Goal: Transaction & Acquisition: Book appointment/travel/reservation

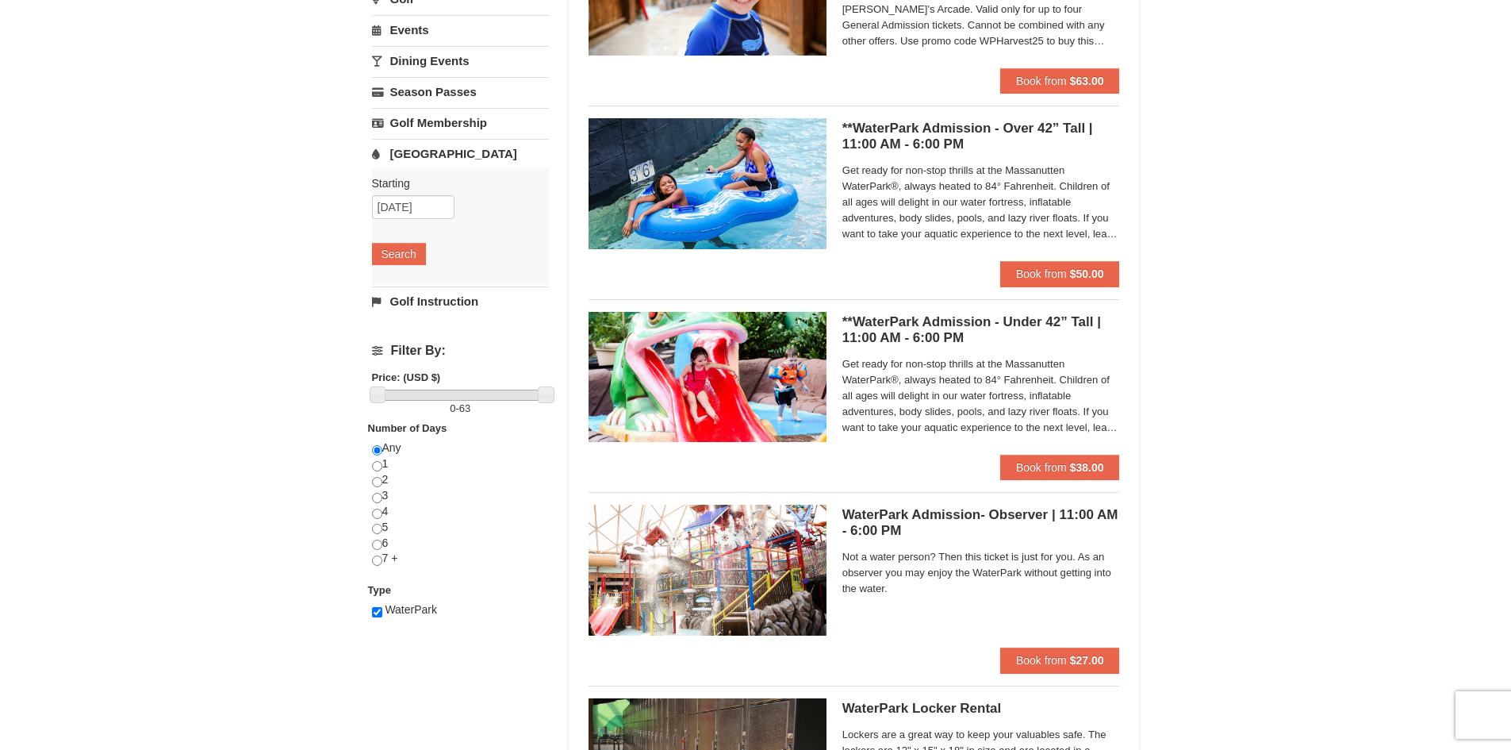
scroll to position [205, 0]
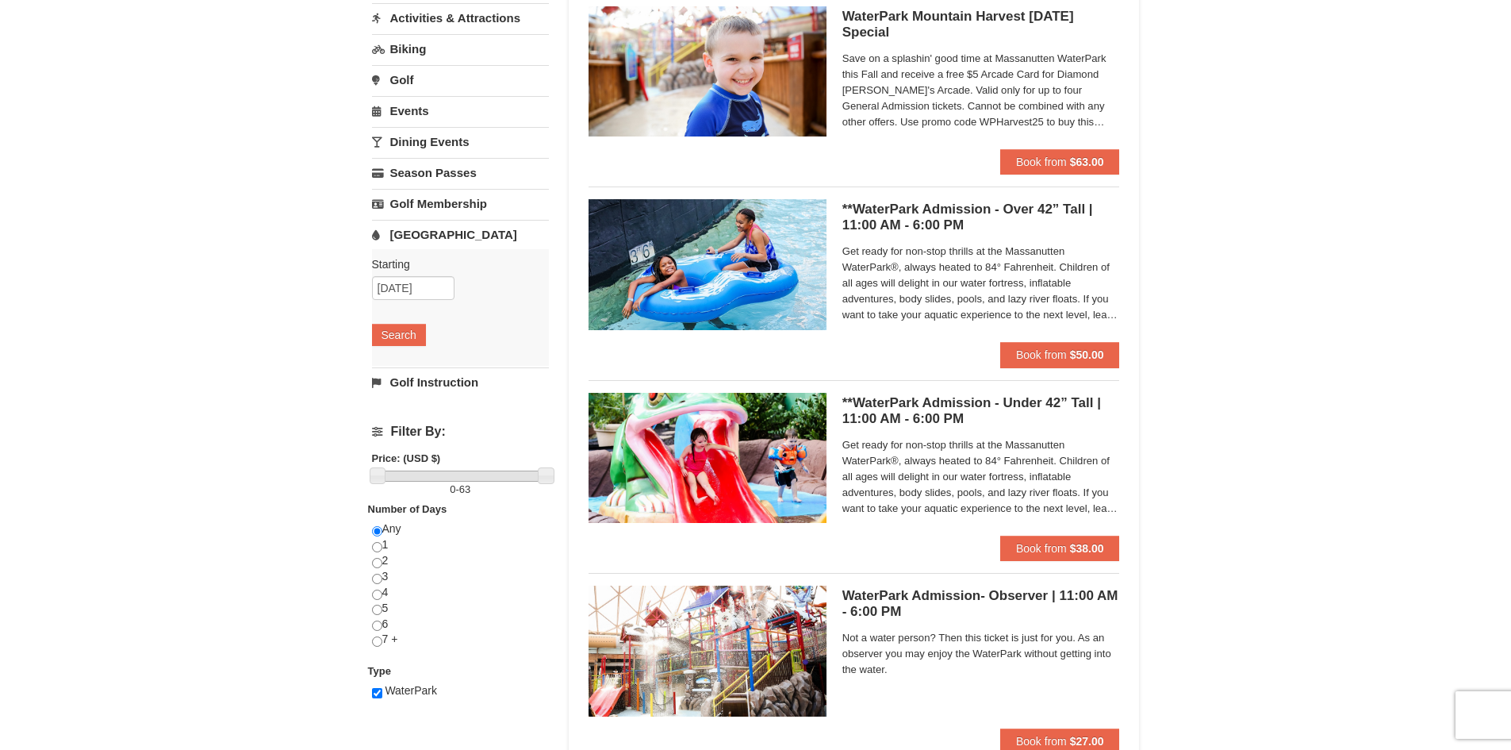
scroll to position [157, 0]
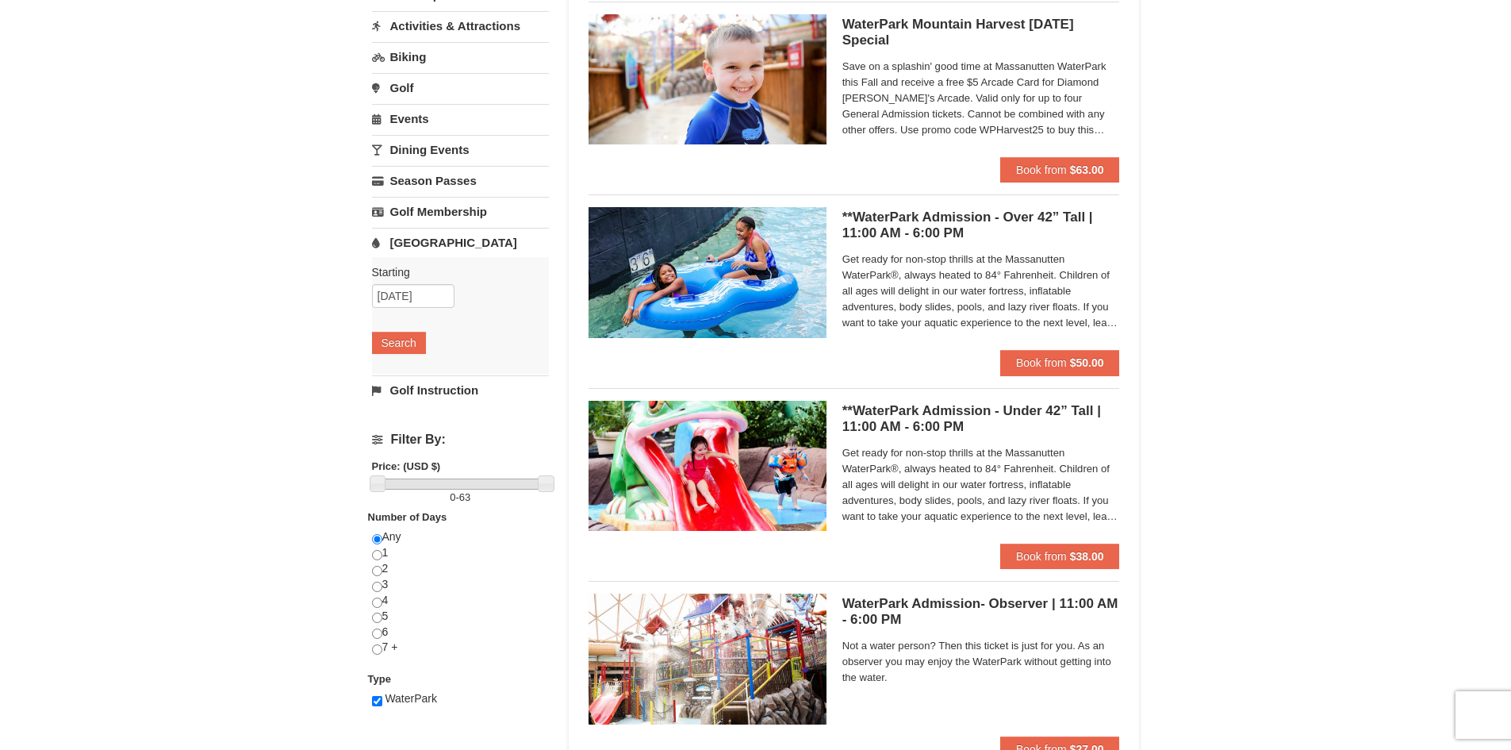
drag, startPoint x: 1522, startPoint y: 272, endPoint x: 1498, endPoint y: 344, distance: 76.3
click at [1498, 344] on html "Browser Not Supported We notice you are using a browser which will not provide …" at bounding box center [755, 625] width 1511 height 1564
click at [1038, 374] on button "Book from $50.00" at bounding box center [1060, 362] width 120 height 25
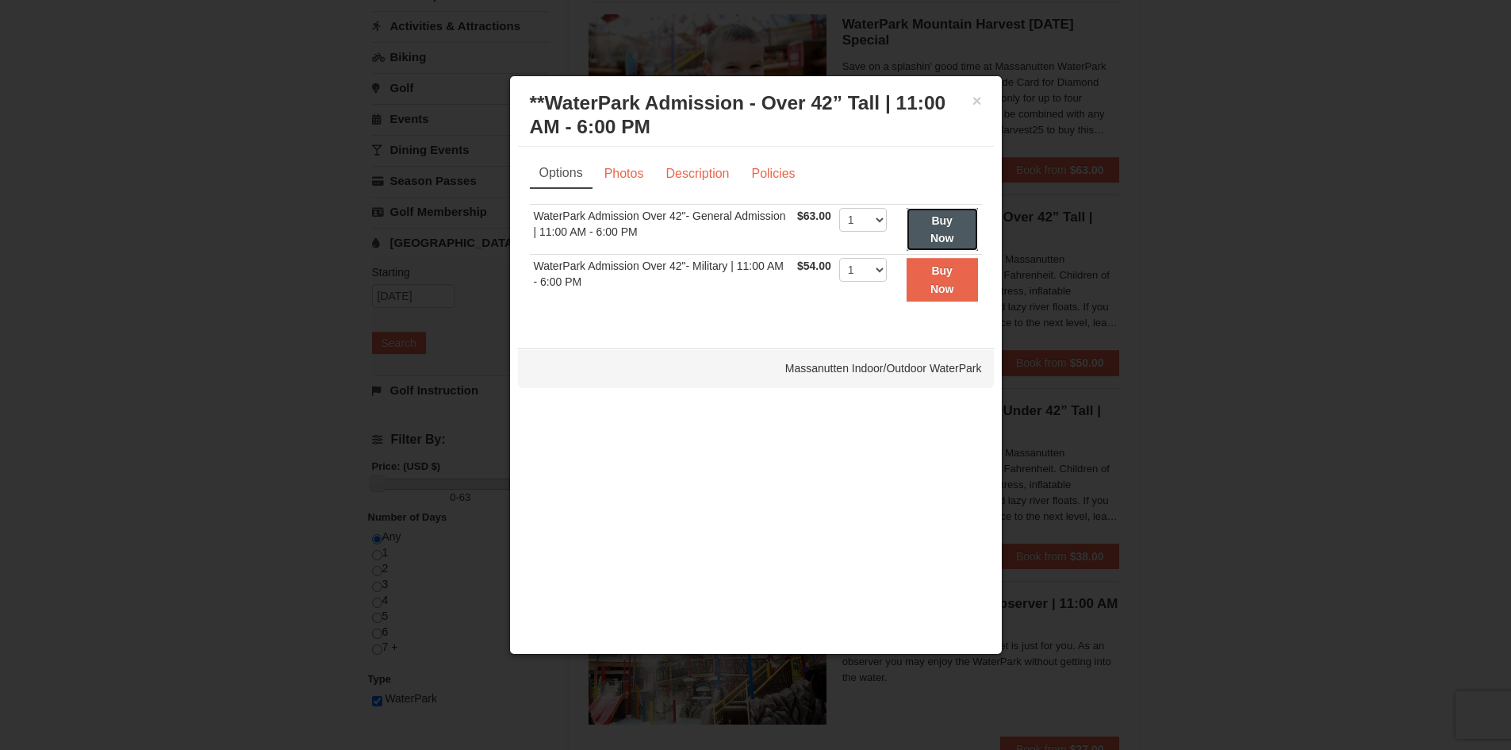
click at [957, 208] on button "Buy Now" at bounding box center [942, 230] width 71 height 44
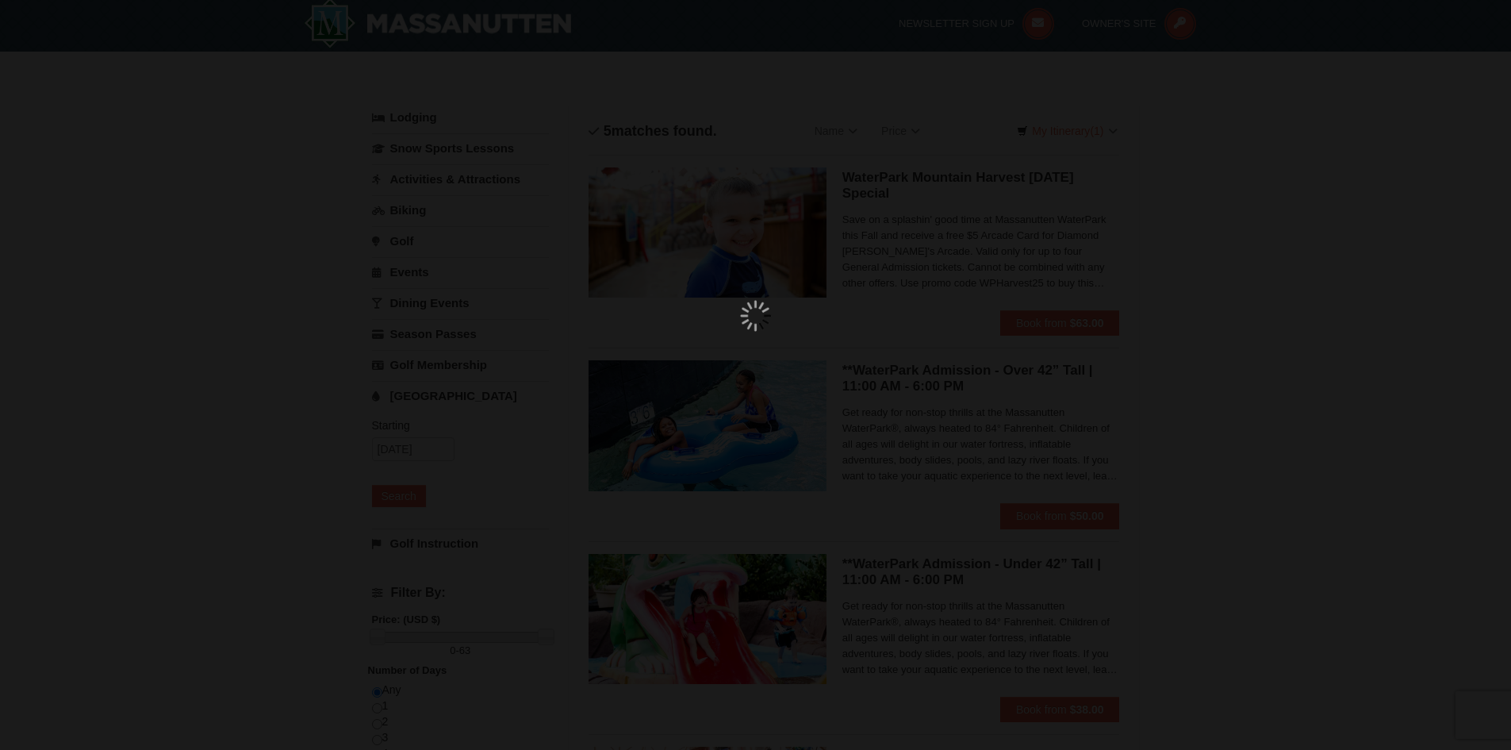
scroll to position [5, 0]
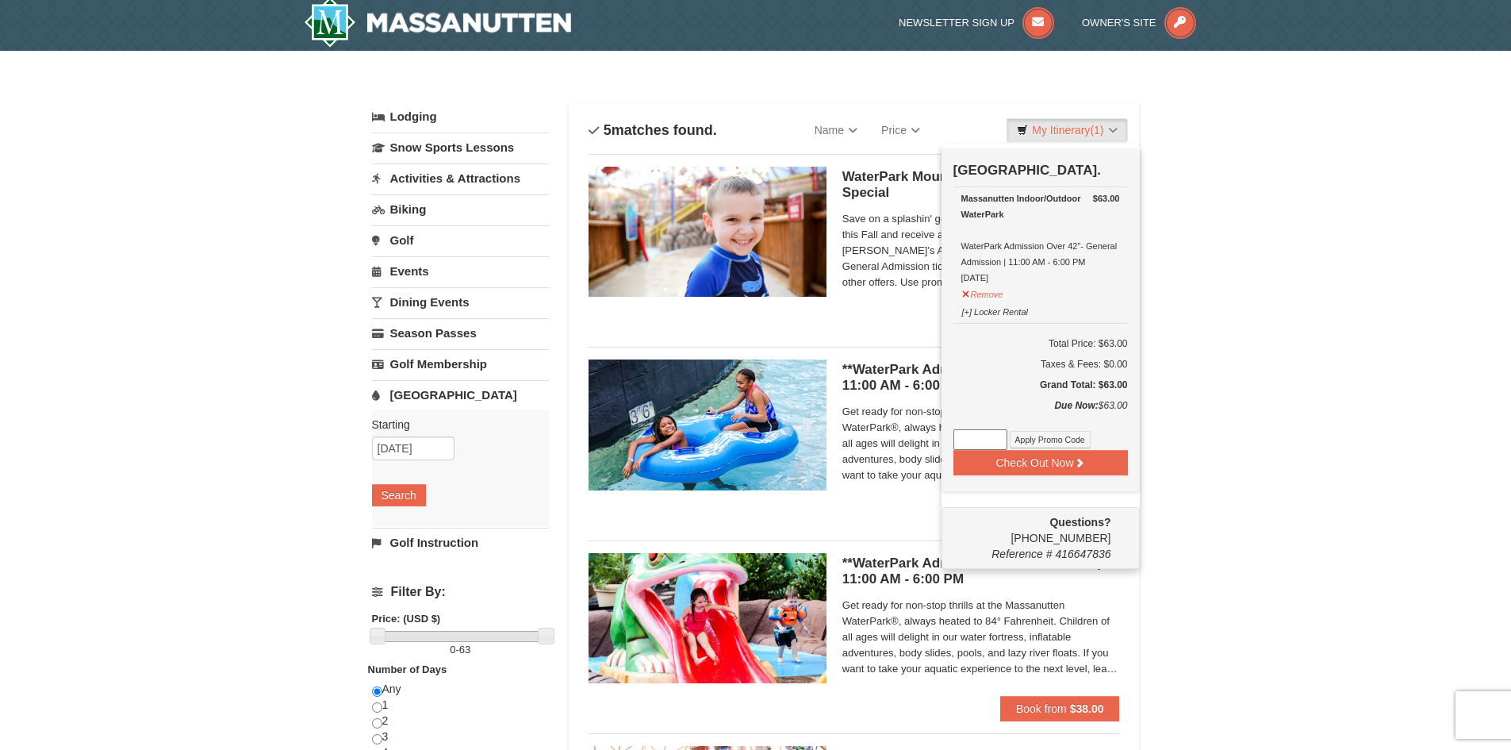
click at [976, 434] on input at bounding box center [980, 439] width 54 height 21
click at [971, 440] on input at bounding box center [980, 439] width 54 height 21
paste input "WPHarvest25"
type input "WPHarvest25"
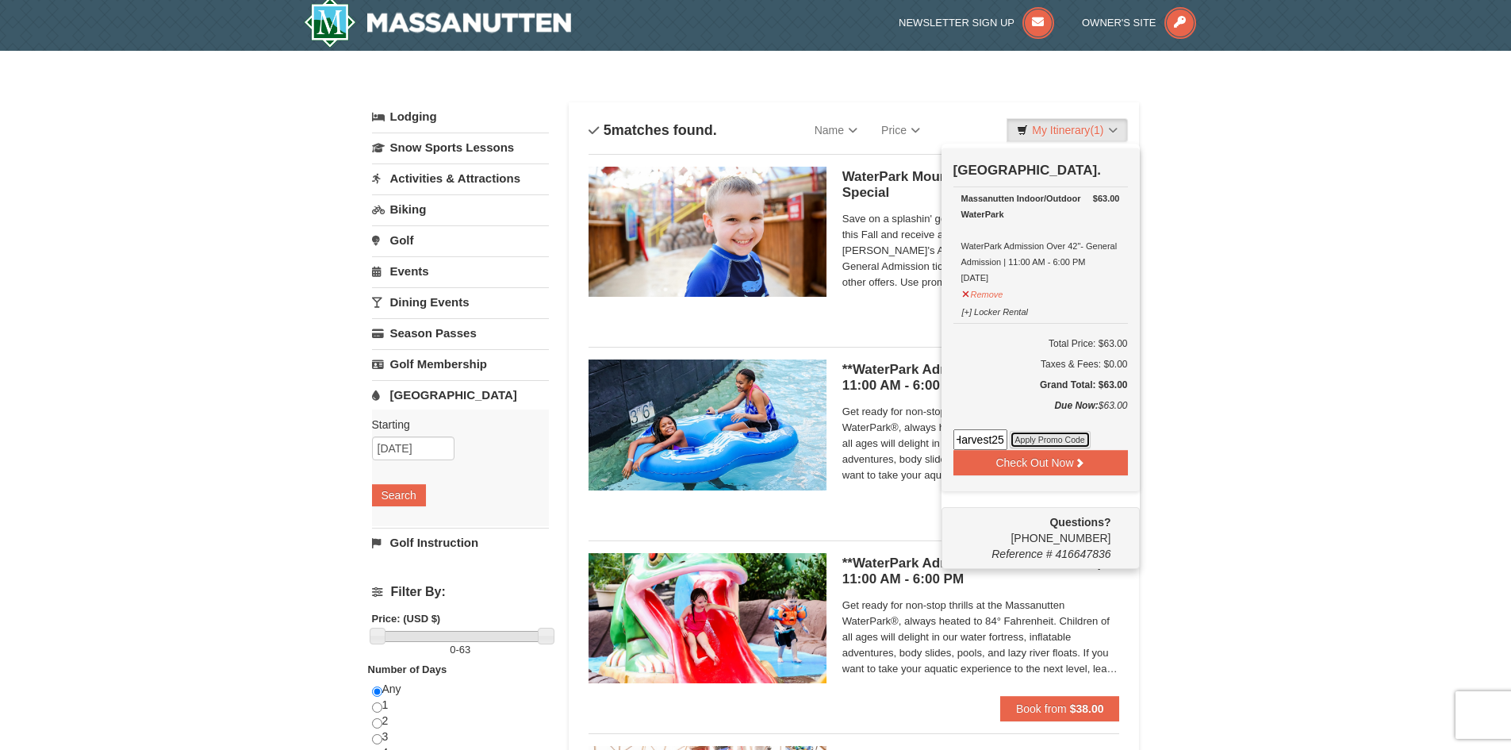
scroll to position [0, 0]
click at [1068, 432] on button "Apply Promo Code" at bounding box center [1050, 439] width 81 height 17
click at [968, 440] on input at bounding box center [980, 439] width 54 height 21
paste input "WPHarvest25"
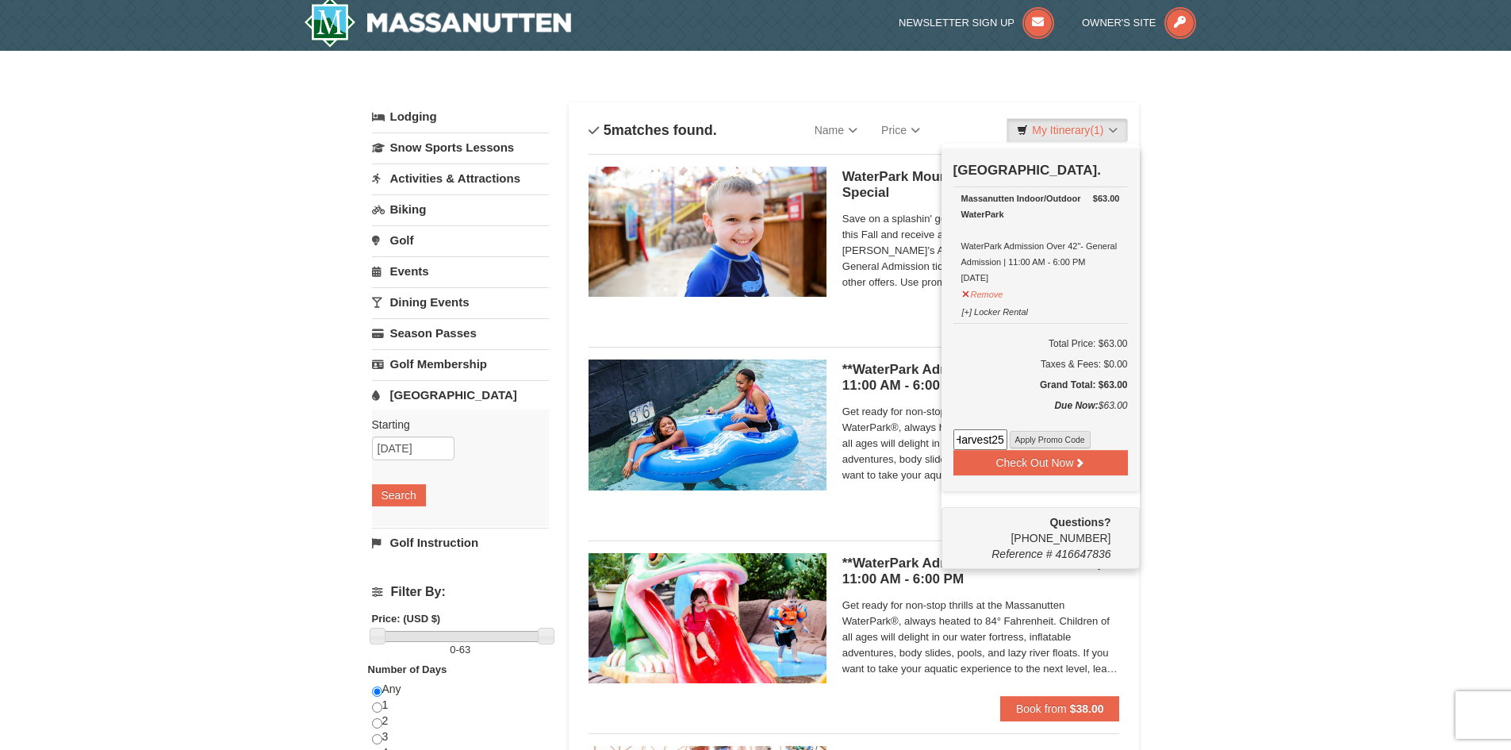
type input "WPHarvest25"
click at [1034, 436] on button "Apply Promo Code" at bounding box center [1050, 439] width 81 height 17
click at [1034, 461] on button "Check Out Now" at bounding box center [1040, 462] width 175 height 25
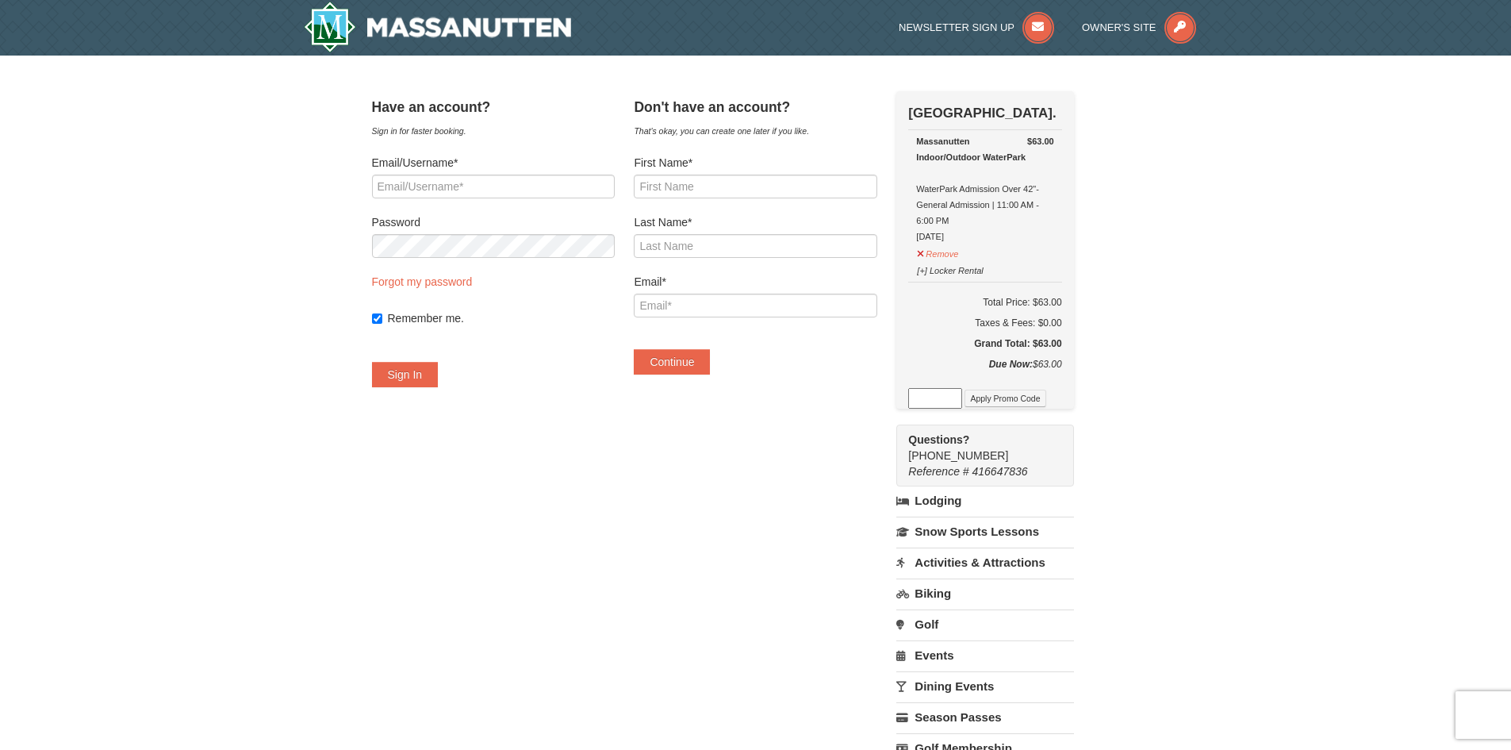
click at [954, 405] on input at bounding box center [935, 398] width 54 height 21
type input "WPHarvest25"
click at [1000, 402] on button "Apply Promo Code" at bounding box center [1005, 397] width 81 height 17
click at [946, 408] on input at bounding box center [935, 398] width 54 height 21
paste input "WPHarvest25"
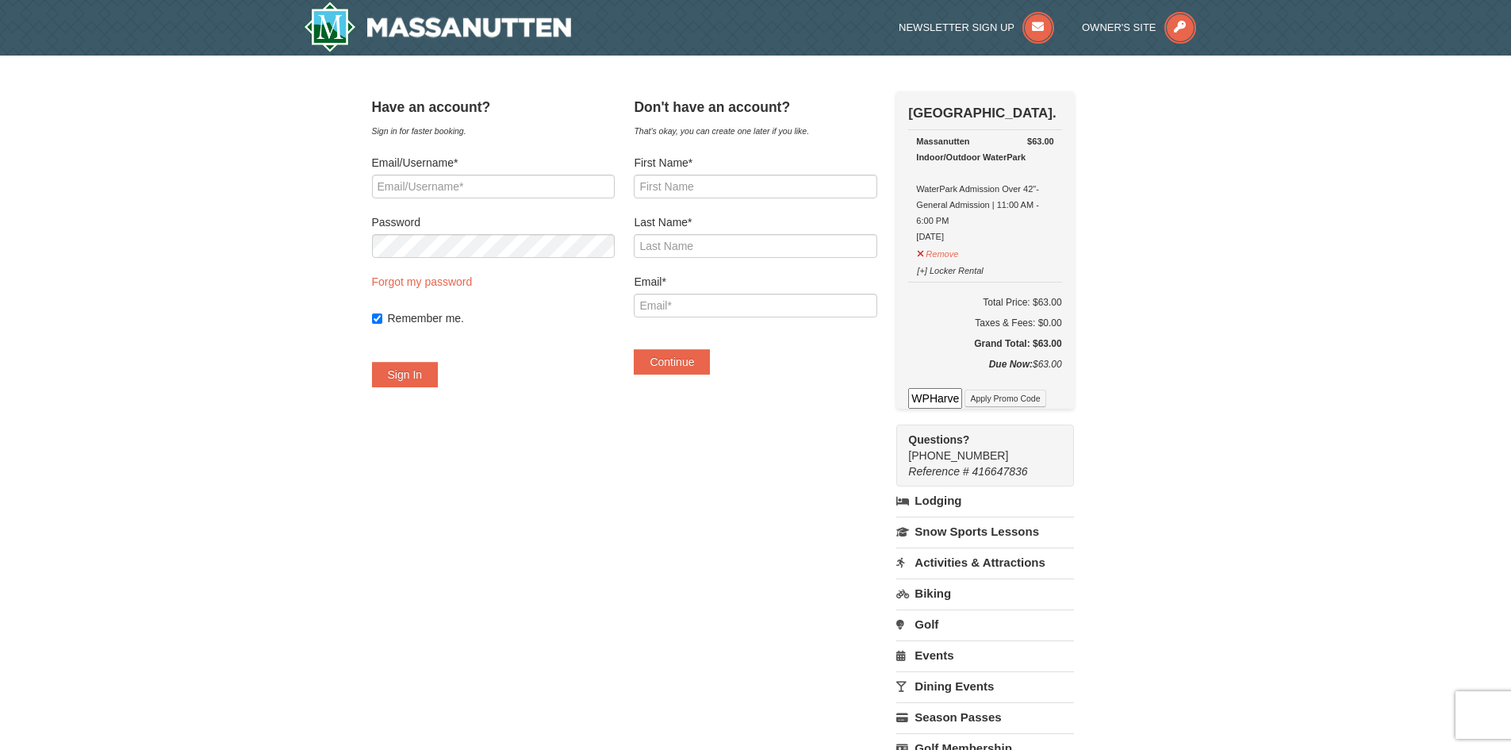
scroll to position [0, 21]
type input "WPHarvest25"
click at [1024, 404] on button "Apply Promo Code" at bounding box center [1005, 397] width 81 height 17
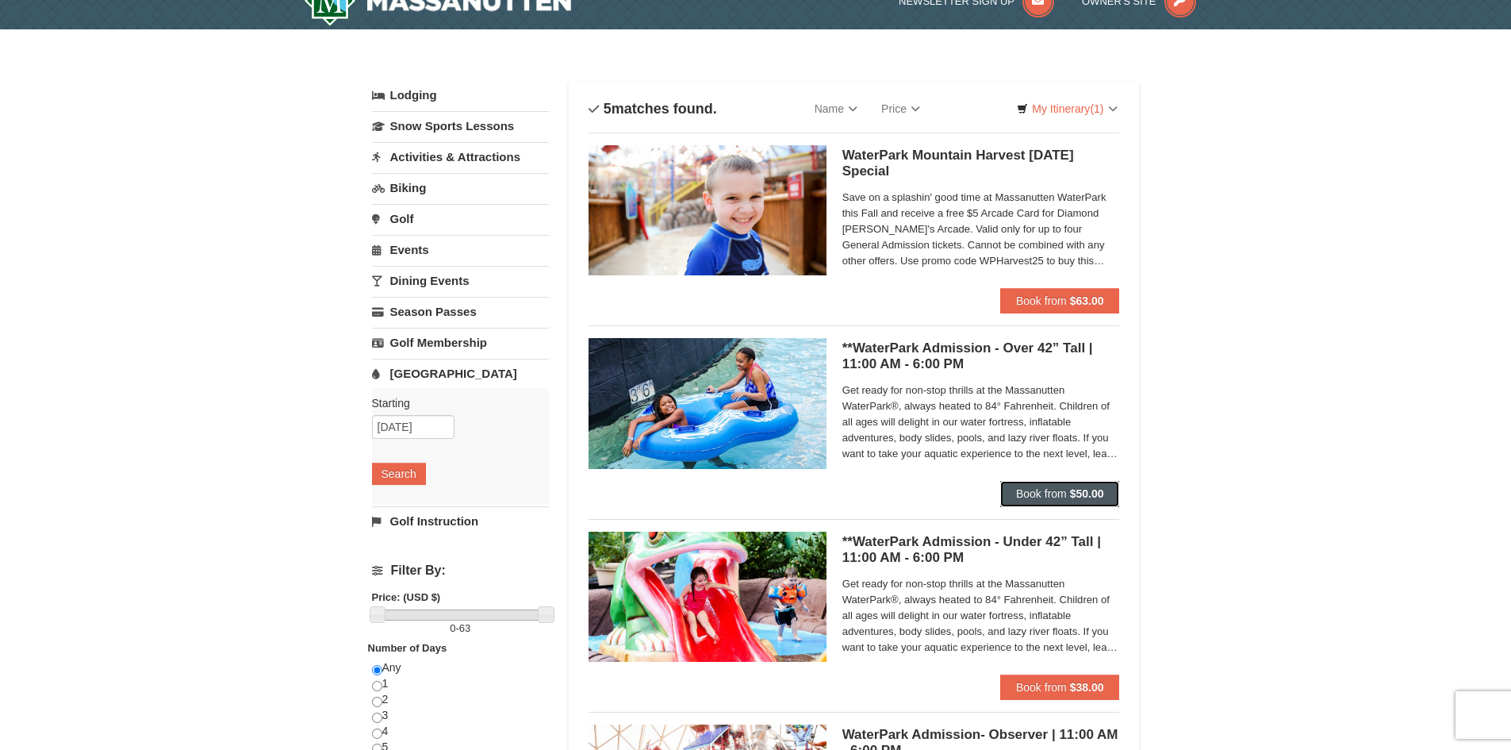
click at [1073, 497] on strong "$50.00" at bounding box center [1087, 493] width 34 height 13
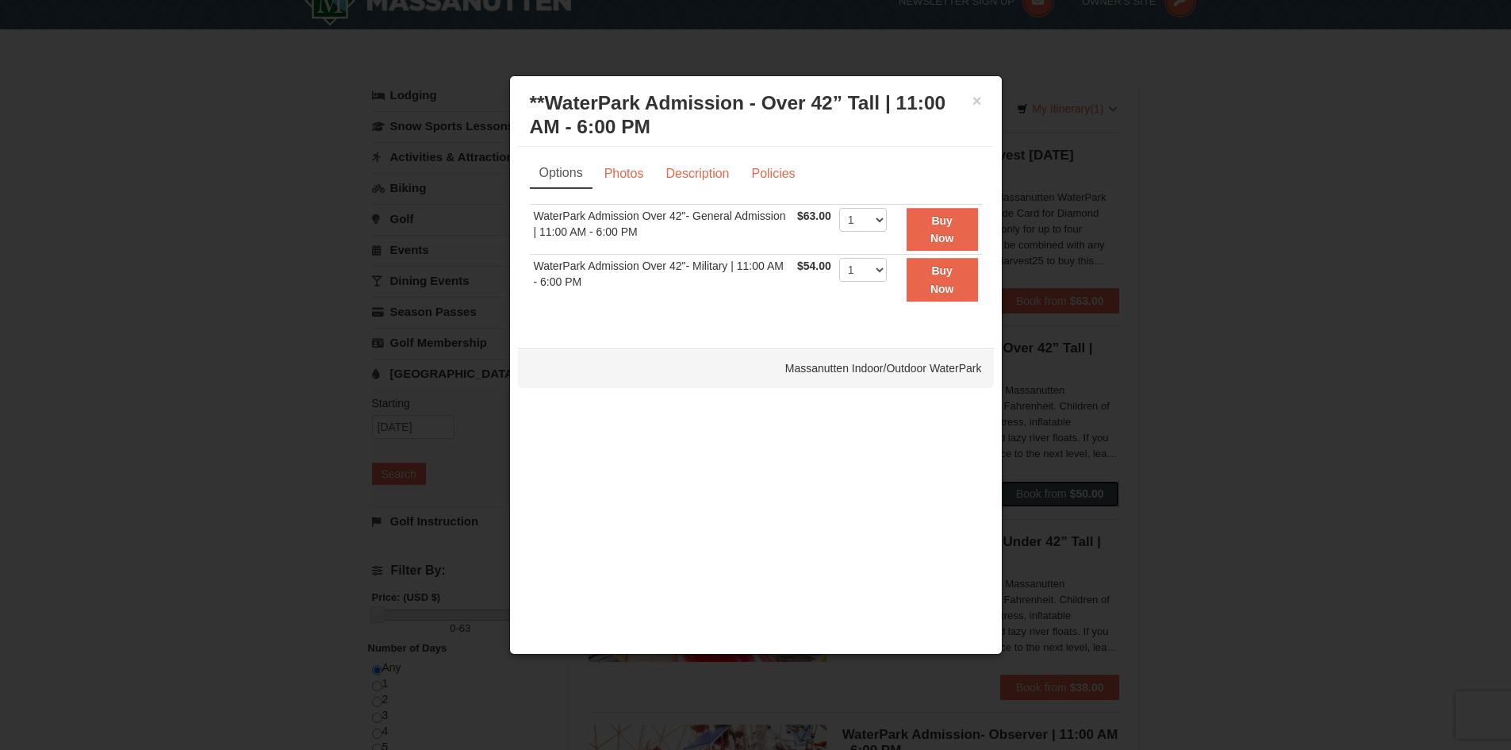
scroll to position [5, 0]
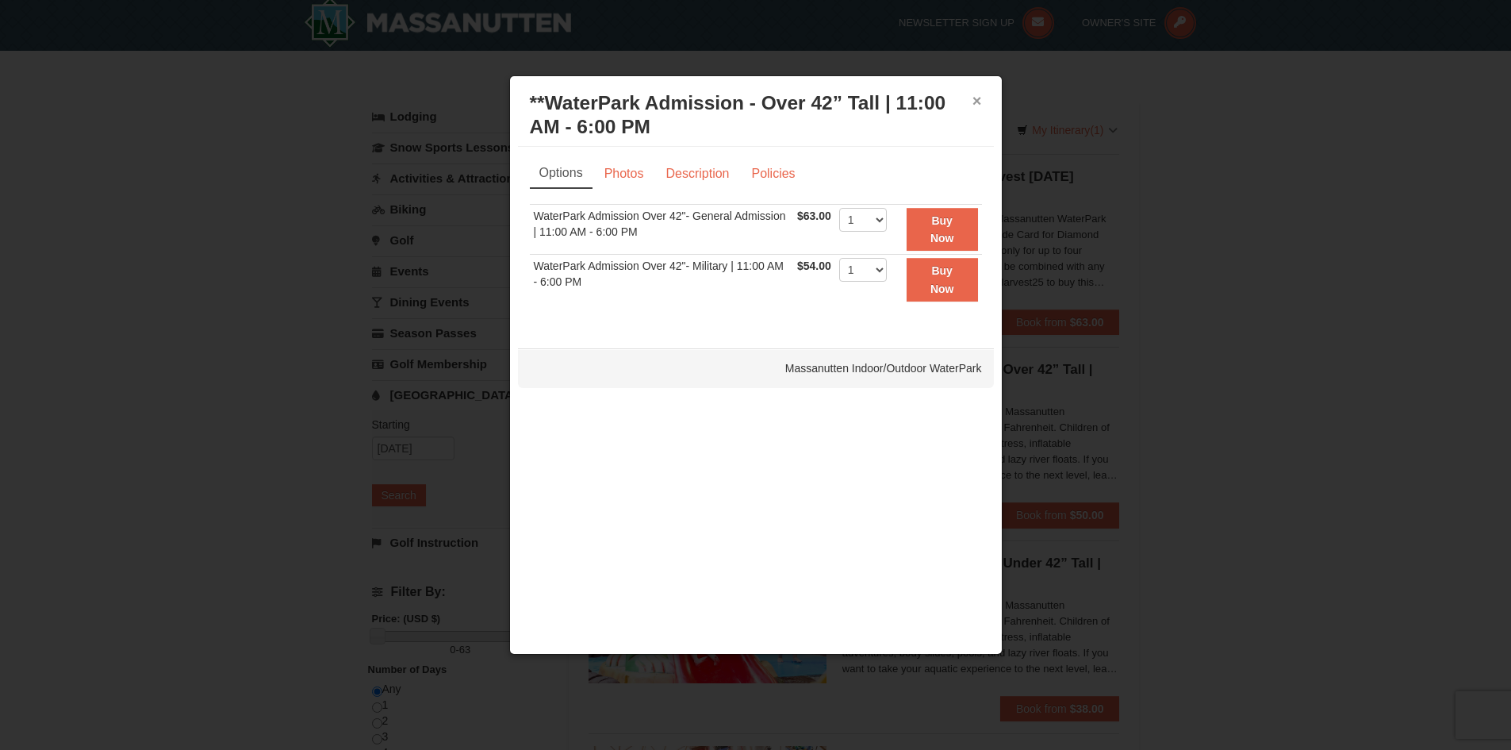
drag, startPoint x: 979, startPoint y: 103, endPoint x: 992, endPoint y: 131, distance: 30.9
click at [980, 103] on button "×" at bounding box center [977, 101] width 10 height 16
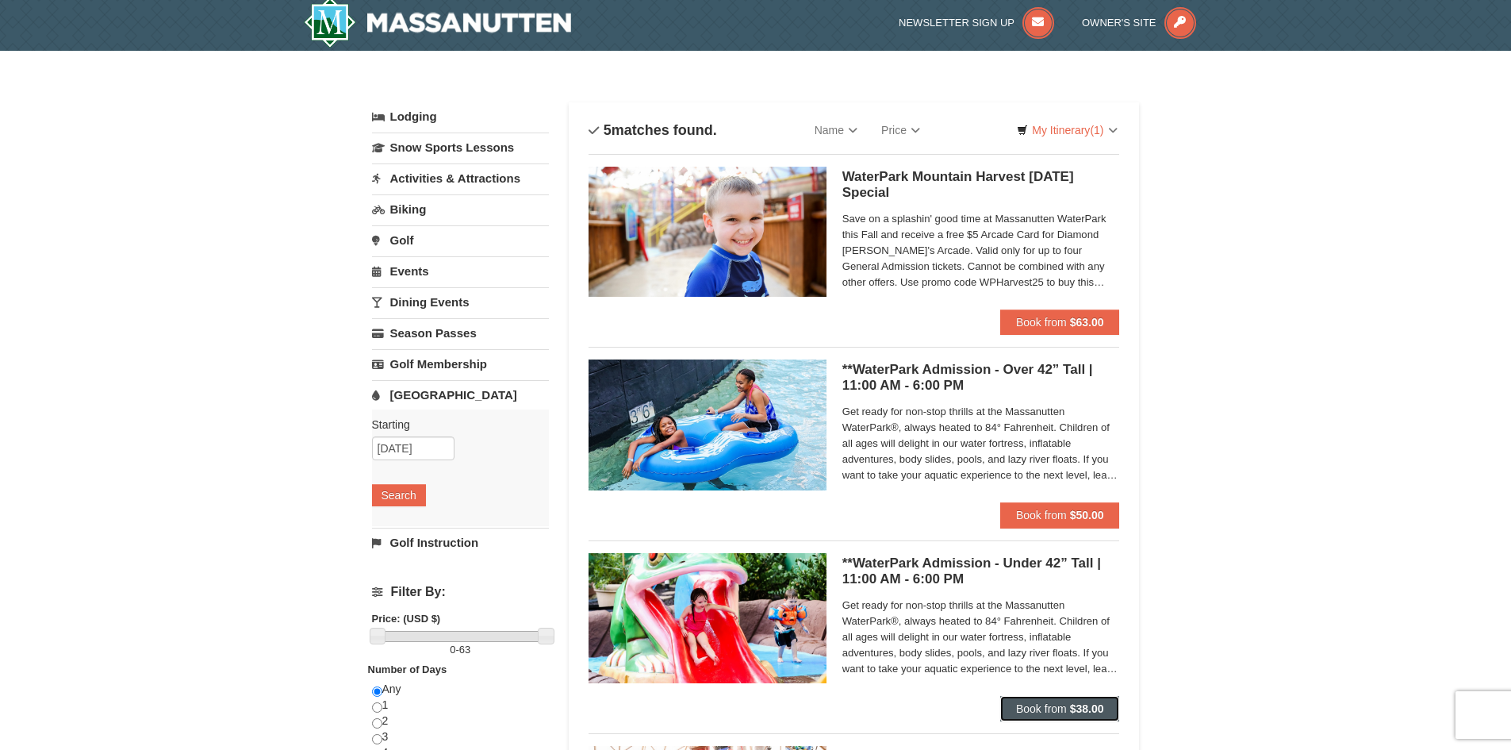
click at [1074, 696] on button "Book from $38.00" at bounding box center [1060, 708] width 120 height 25
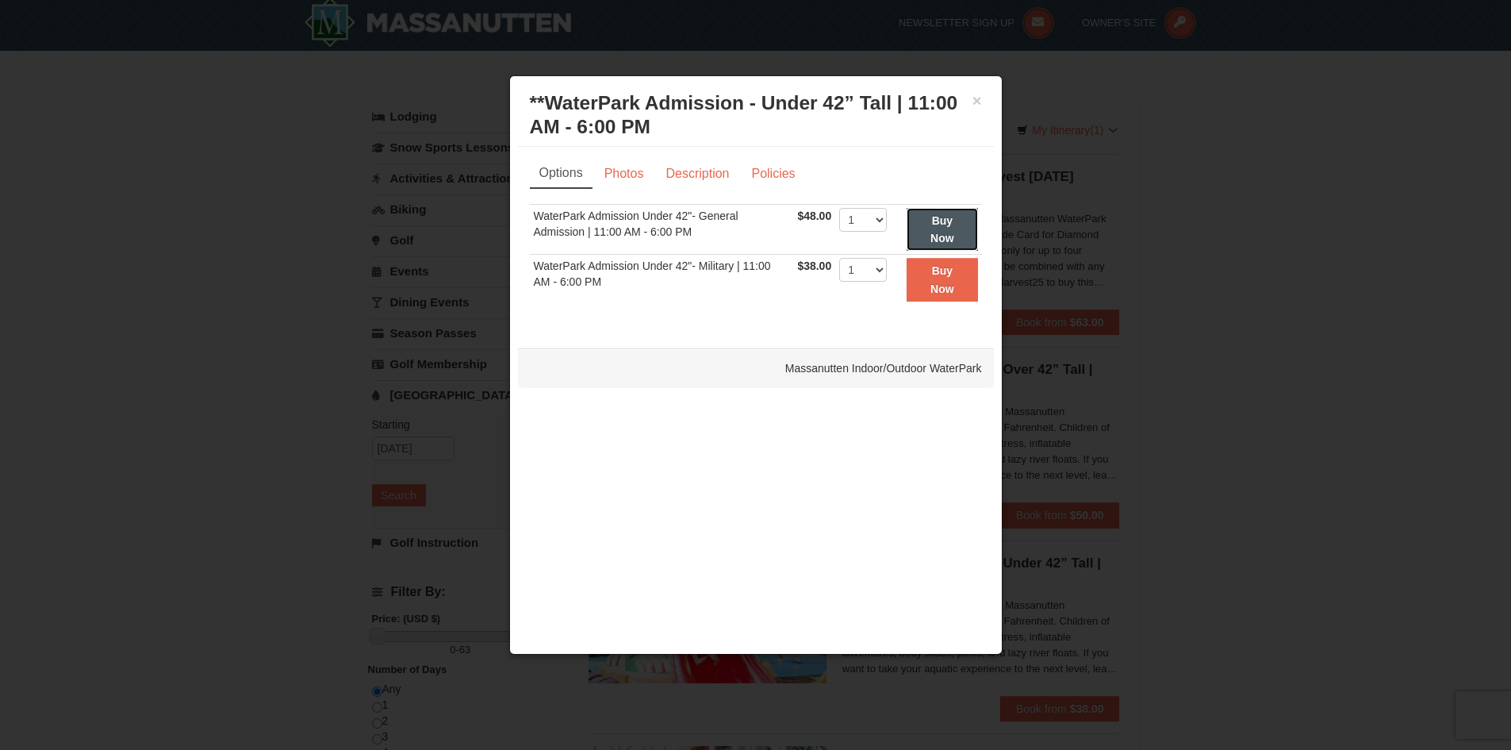
click at [923, 236] on button "Buy Now" at bounding box center [942, 230] width 71 height 44
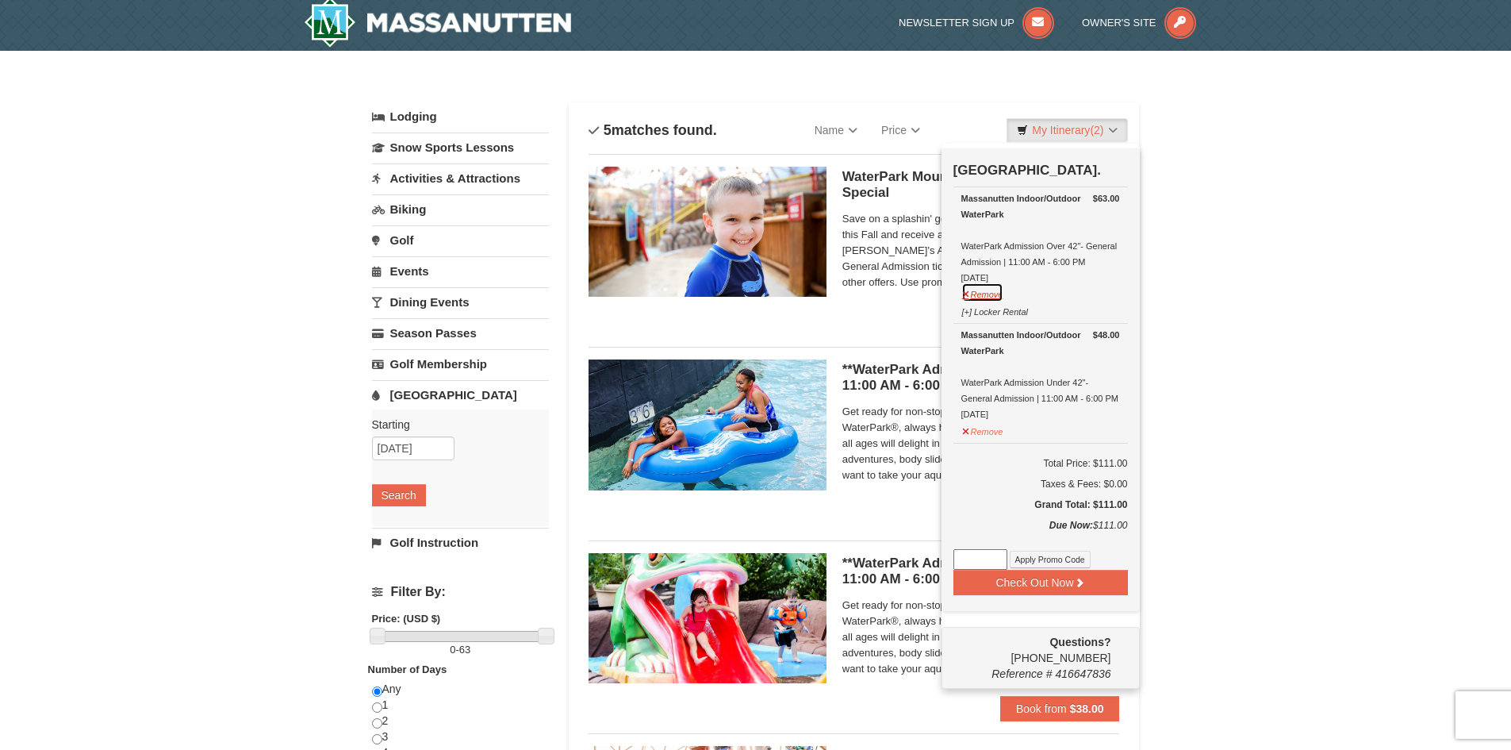
click at [966, 294] on button "Remove" at bounding box center [982, 292] width 43 height 20
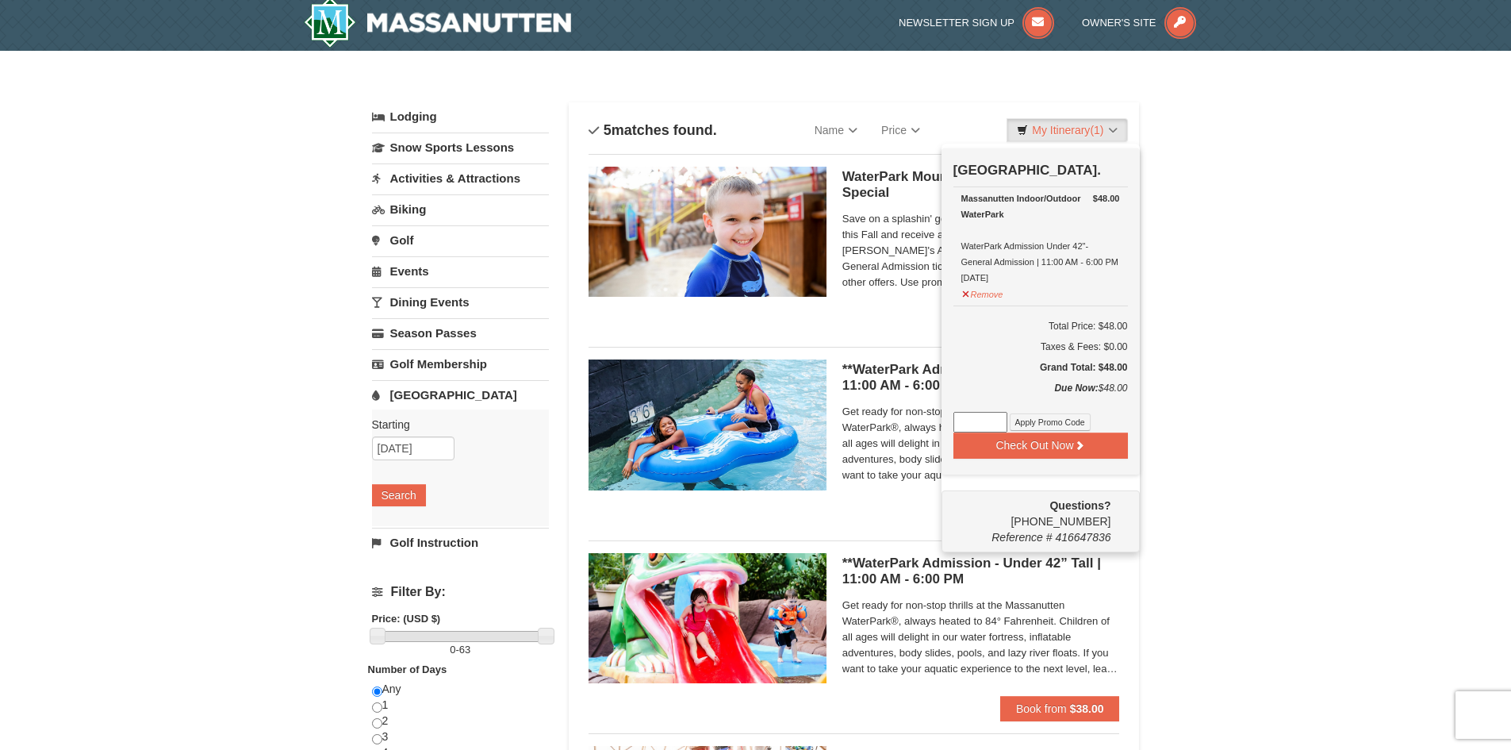
click at [977, 425] on input at bounding box center [980, 422] width 54 height 21
click at [982, 428] on input at bounding box center [980, 422] width 54 height 21
paste input "WPHarvest25"
type input "WPHarvest25"
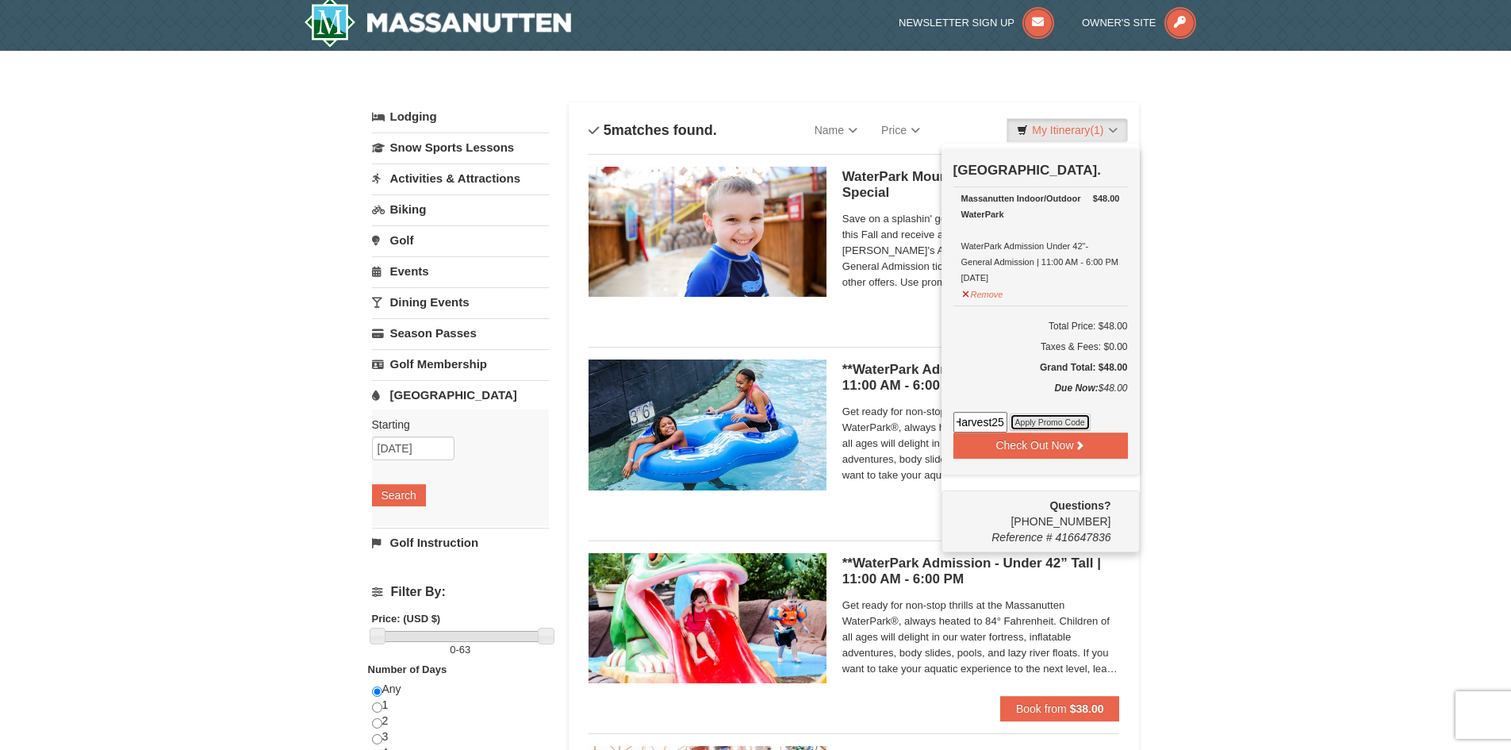
click at [1064, 422] on button "Apply Promo Code" at bounding box center [1050, 421] width 81 height 17
click at [965, 294] on button "Remove" at bounding box center [982, 292] width 43 height 20
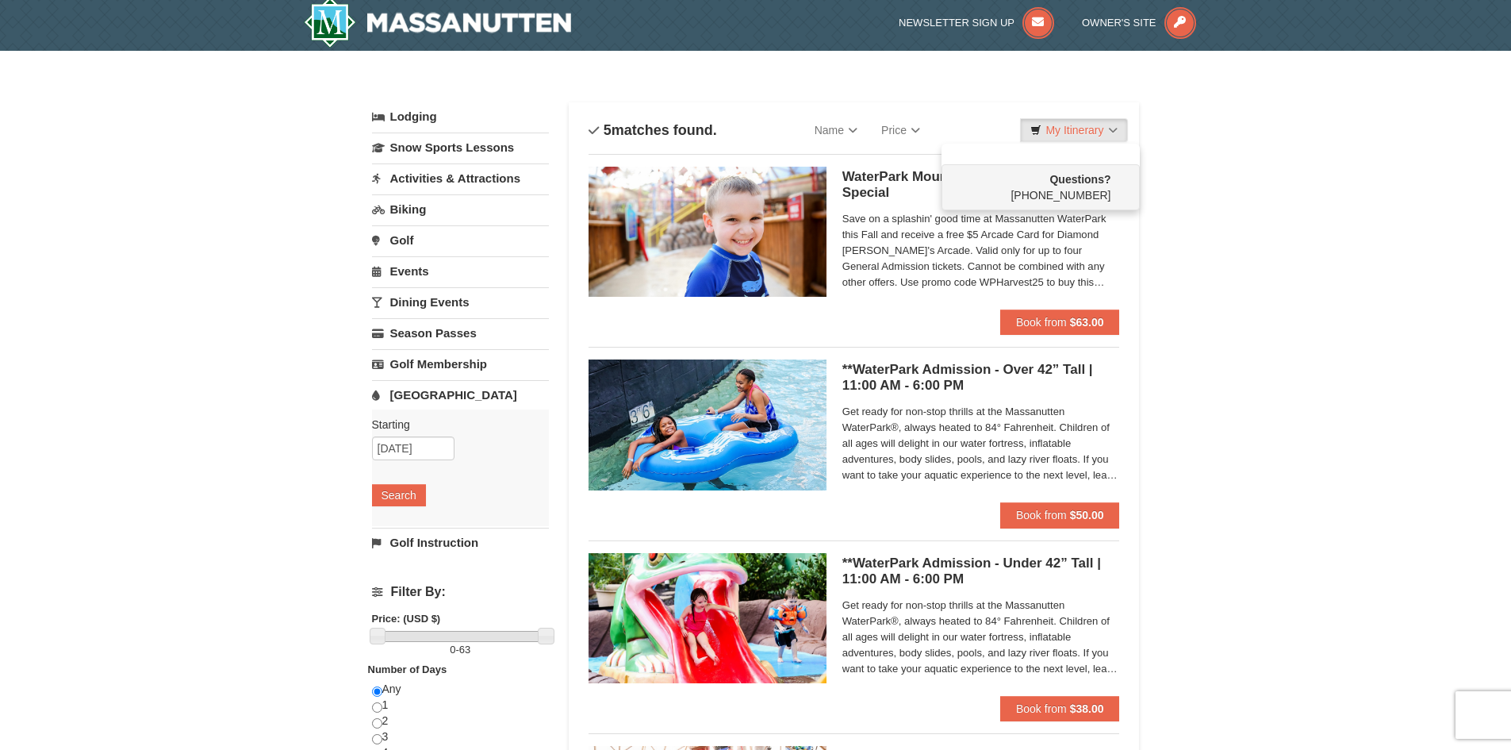
click at [1387, 311] on div "× Categories List Filter My Itinerary Questions? 1-540-289-9441 Lodging Arrival…" at bounding box center [755, 607] width 1511 height 1112
